Goal: Task Accomplishment & Management: Use online tool/utility

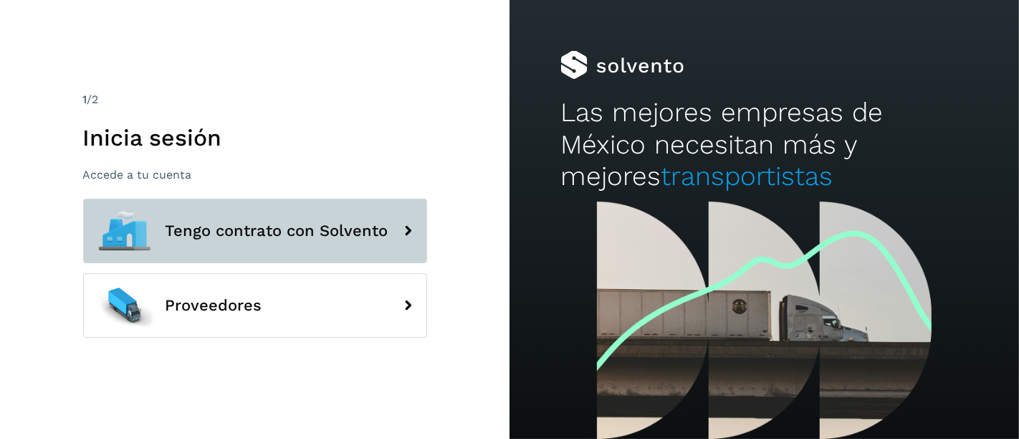
click at [295, 244] on button "Tengo contrato con Solvento" at bounding box center [255, 231] width 344 height 64
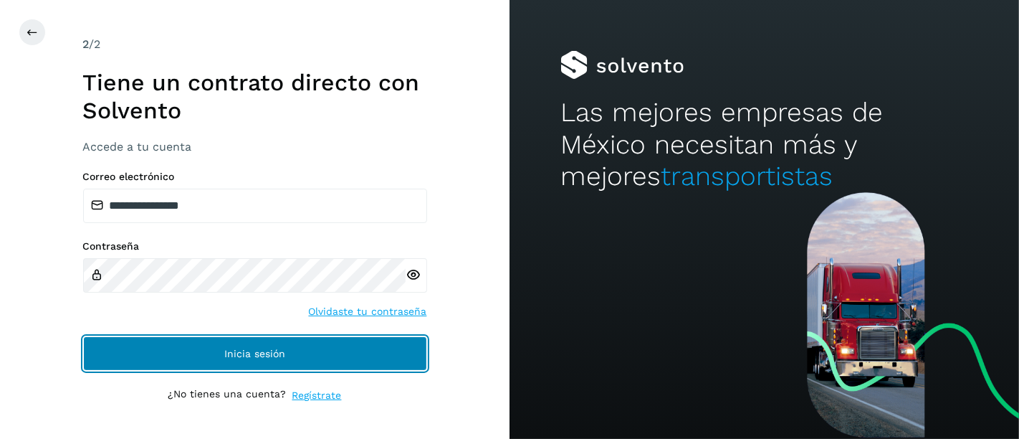
click at [285, 343] on button "Inicia sesión" at bounding box center [255, 353] width 344 height 34
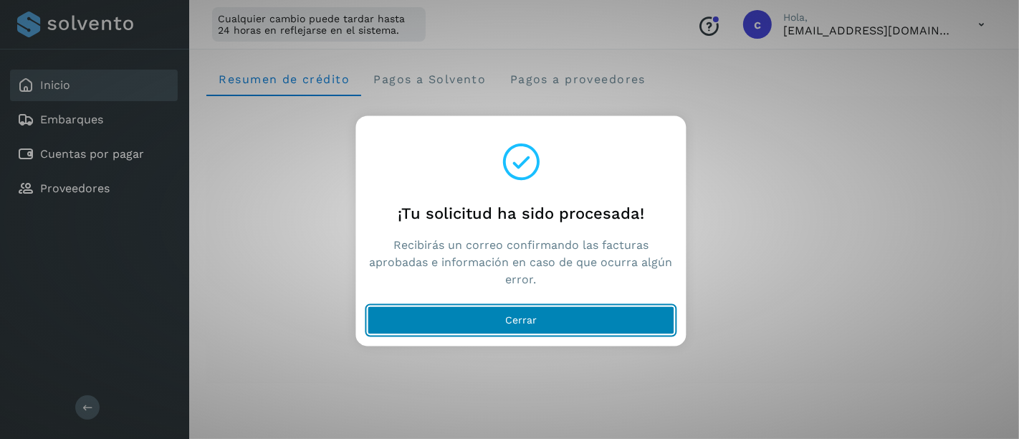
click at [500, 327] on button "Cerrar" at bounding box center [521, 320] width 307 height 29
